Goal: Task Accomplishment & Management: Manage account settings

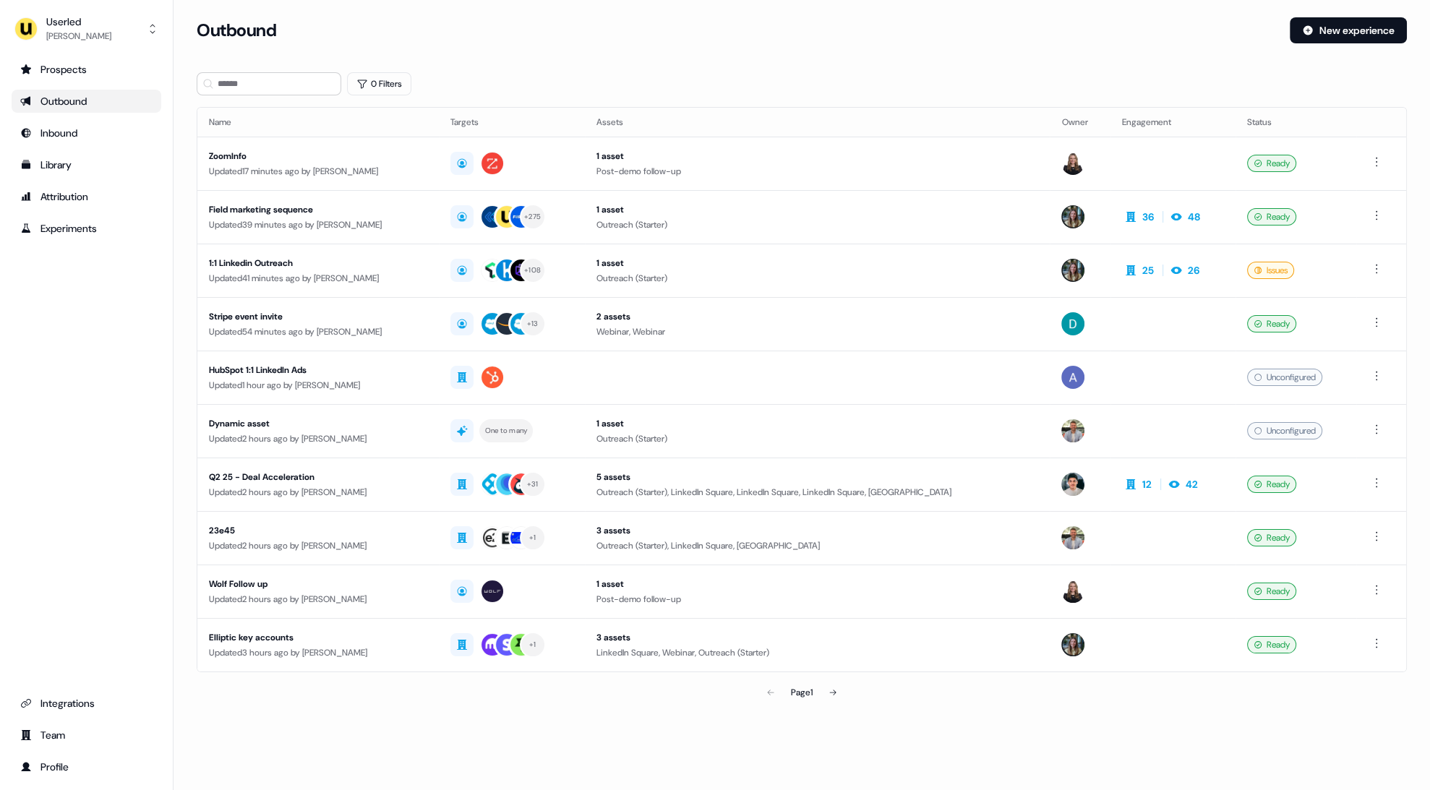
click at [85, 386] on div "Prospects Outbound Inbound Library Attribution Experiments Integrations Team Pr…" at bounding box center [87, 418] width 150 height 721
click at [72, 365] on div "Prospects Outbound Inbound Library Attribution Experiments Integrations Team Pr…" at bounding box center [87, 418] width 150 height 721
click at [110, 334] on div "Prospects Outbound Inbound Library Attribution Experiments Integrations Team Pr…" at bounding box center [87, 418] width 150 height 721
click at [85, 14] on div "Userled" at bounding box center [78, 21] width 65 height 14
click at [82, 69] on div "Impersonate (Admin)" at bounding box center [85, 68] width 137 height 26
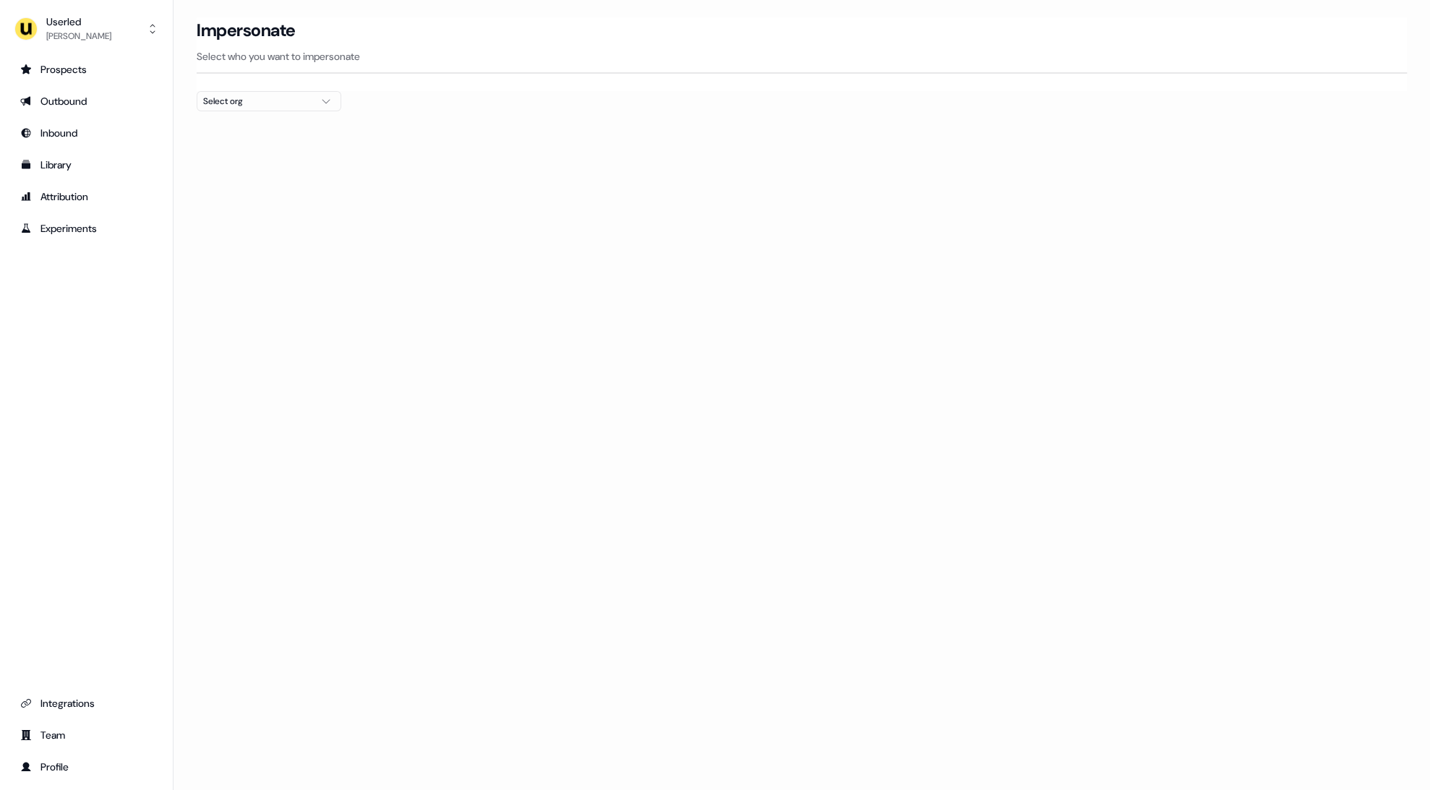
click at [268, 91] on button "Select org" at bounding box center [269, 101] width 145 height 20
click at [816, 264] on div "Loading... Impersonate Select who you want to impersonate Select org" at bounding box center [801, 395] width 1256 height 790
click at [684, 323] on div "Loading... Impersonate Select who you want to impersonate Select org" at bounding box center [801, 395] width 1256 height 790
